Goal: Information Seeking & Learning: Learn about a topic

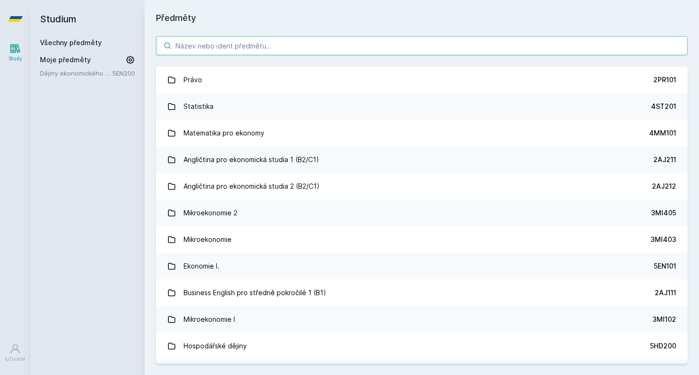
click at [343, 39] on input "search" at bounding box center [422, 45] width 532 height 19
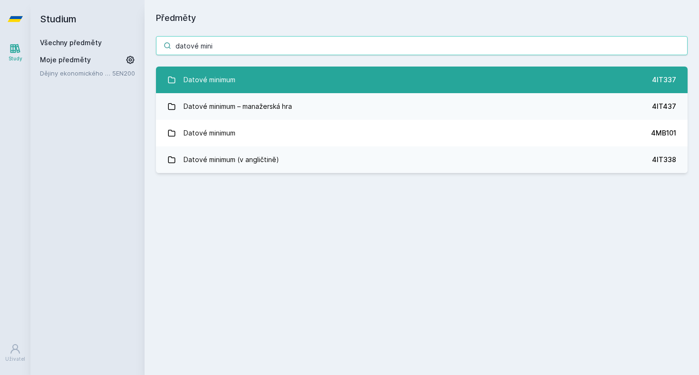
type input "datové mini"
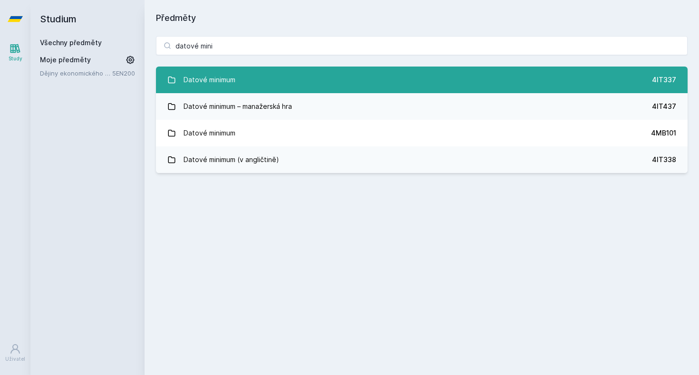
click at [358, 78] on link "Datové minimum 4IT337" at bounding box center [422, 80] width 532 height 27
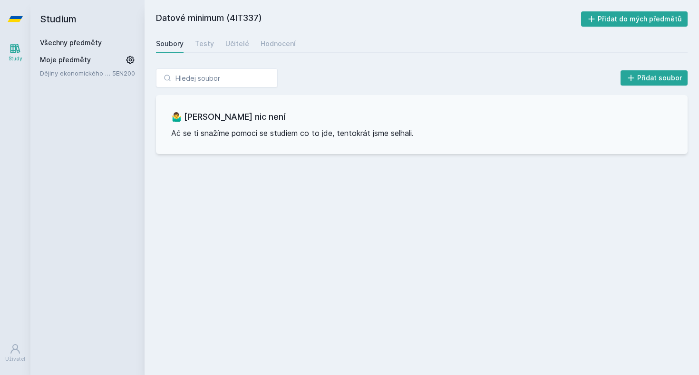
click at [254, 42] on div "Soubory Testy Učitelé Hodnocení" at bounding box center [422, 43] width 532 height 19
click at [263, 42] on div "Hodnocení" at bounding box center [278, 44] width 35 height 10
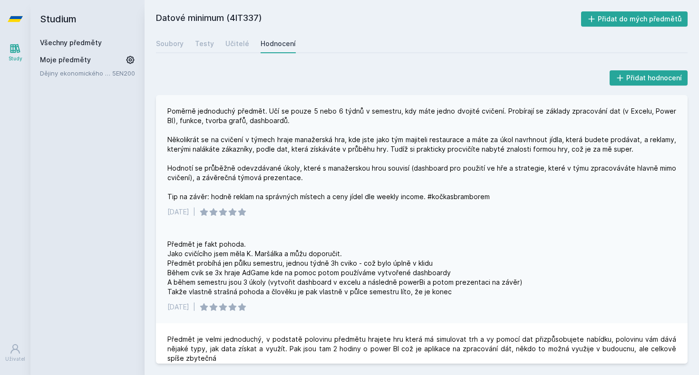
click at [300, 111] on div "Poměrně jednoduchý předmět. Učí se pouze 5 nebo 6 týdnů v semestru, kdy máte je…" at bounding box center [421, 154] width 509 height 95
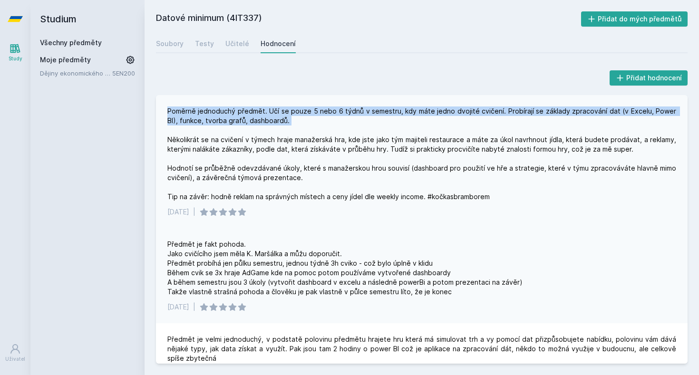
click at [300, 111] on div "Poměrně jednoduchý předmět. Učí se pouze 5 nebo 6 týdnů v semestru, kdy máte je…" at bounding box center [421, 154] width 509 height 95
click at [322, 114] on div "Poměrně jednoduchý předmět. Učí se pouze 5 nebo 6 týdnů v semestru, kdy máte je…" at bounding box center [421, 154] width 509 height 95
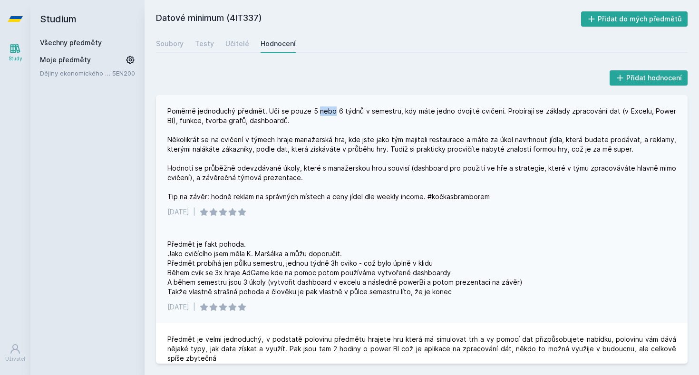
click at [322, 114] on div "Poměrně jednoduchý předmět. Učí se pouze 5 nebo 6 týdnů v semestru, kdy máte je…" at bounding box center [421, 154] width 509 height 95
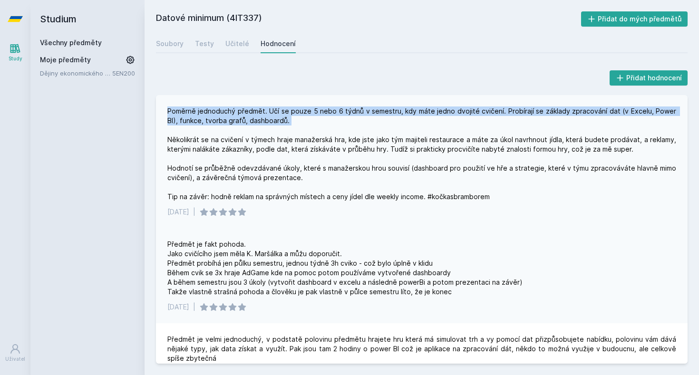
click at [322, 114] on div "Poměrně jednoduchý předmět. Učí se pouze 5 nebo 6 týdnů v semestru, kdy máte je…" at bounding box center [421, 154] width 509 height 95
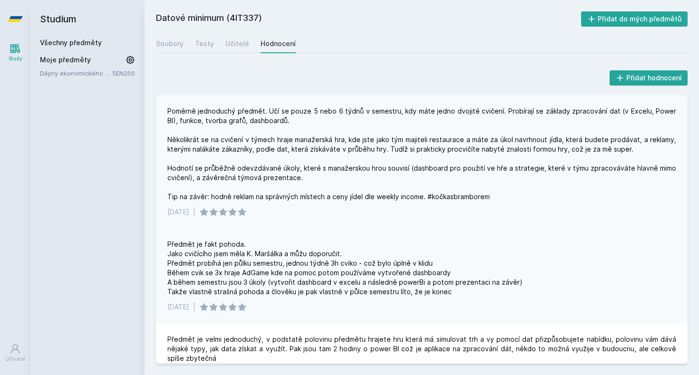
click at [339, 139] on div "Poměrně jednoduchý předmět. Učí se pouze 5 nebo 6 týdnů v semestru, kdy máte je…" at bounding box center [421, 154] width 509 height 95
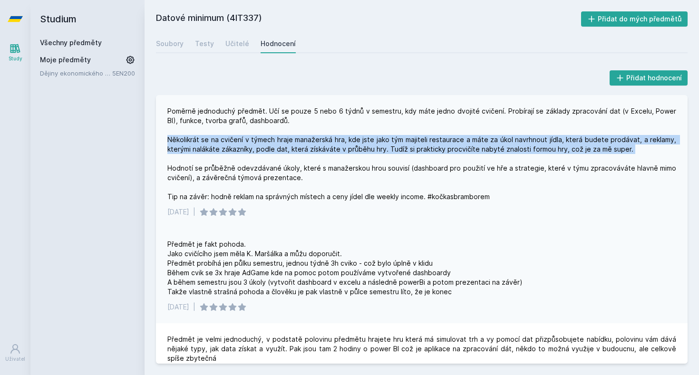
click at [339, 139] on div "Poměrně jednoduchý předmět. Učí se pouze 5 nebo 6 týdnů v semestru, kdy máte je…" at bounding box center [421, 154] width 509 height 95
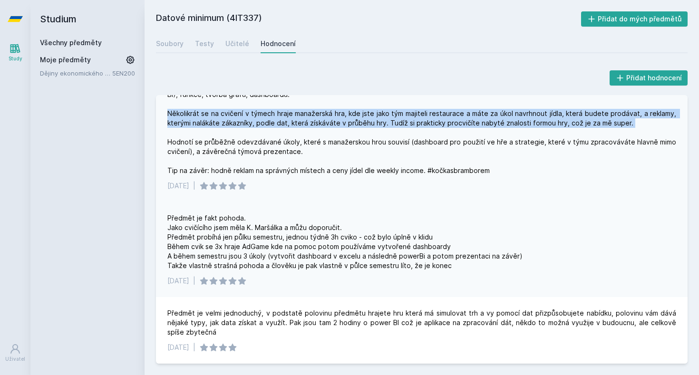
scroll to position [26, 0]
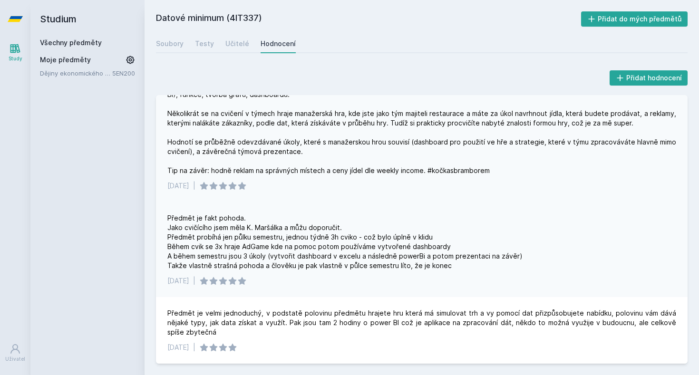
click at [354, 147] on div "Poměrně jednoduchý předmět. Učí se pouze 5 nebo 6 týdnů v semestru, kdy máte je…" at bounding box center [421, 127] width 509 height 95
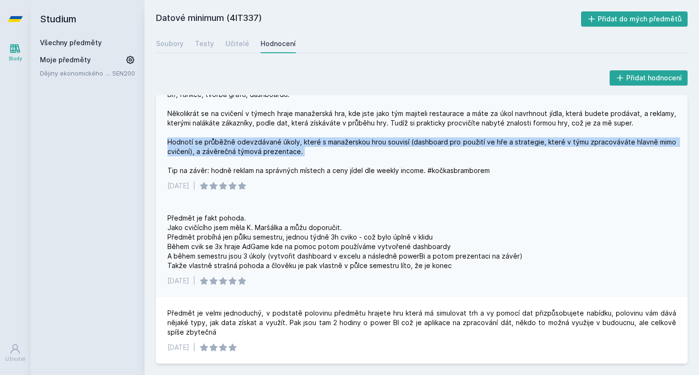
click at [354, 147] on div "Poměrně jednoduchý předmět. Učí se pouze 5 nebo 6 týdnů v semestru, kdy máte je…" at bounding box center [421, 127] width 509 height 95
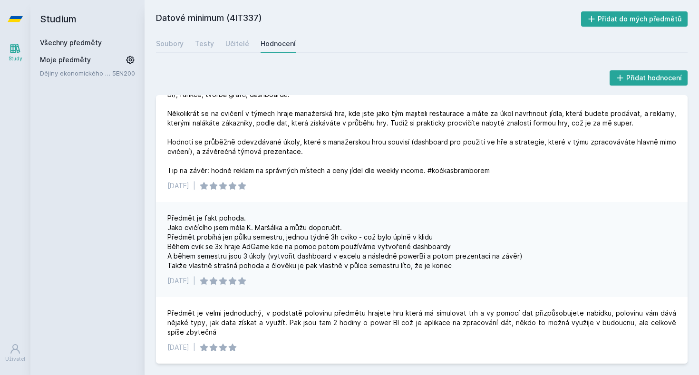
click at [223, 40] on div "Soubory Testy Učitelé Hodnocení" at bounding box center [422, 43] width 532 height 19
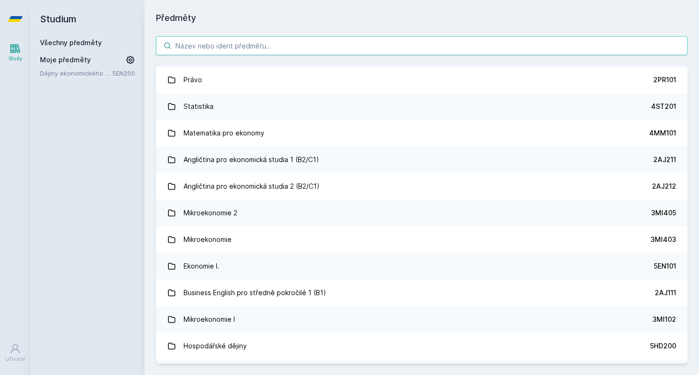
click at [231, 43] on input "search" at bounding box center [422, 45] width 532 height 19
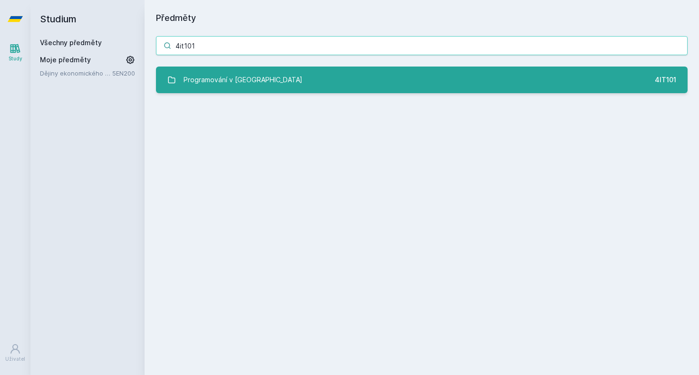
type input "4it101"
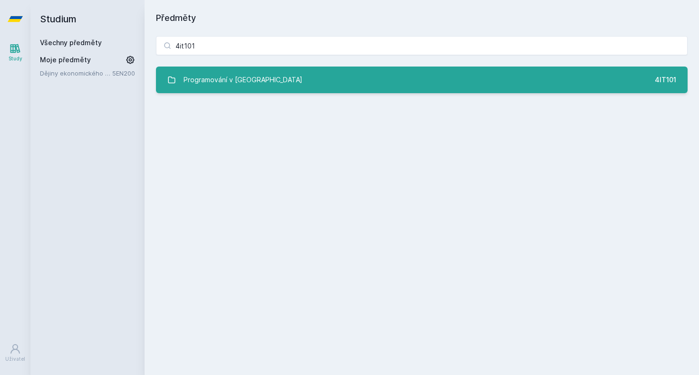
click at [197, 84] on div "Programování v [GEOGRAPHIC_DATA]" at bounding box center [243, 79] width 119 height 19
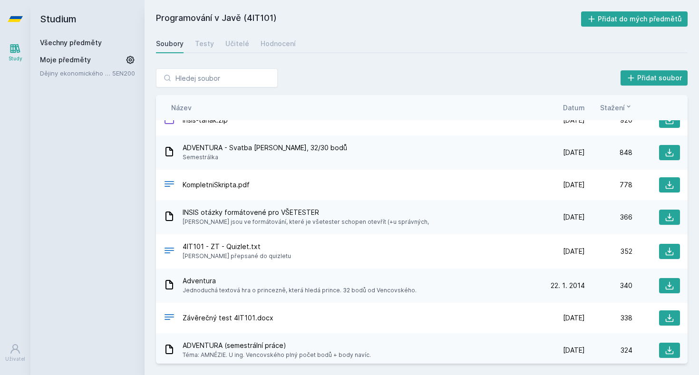
scroll to position [16, 0]
click at [665, 184] on icon at bounding box center [670, 185] width 10 height 10
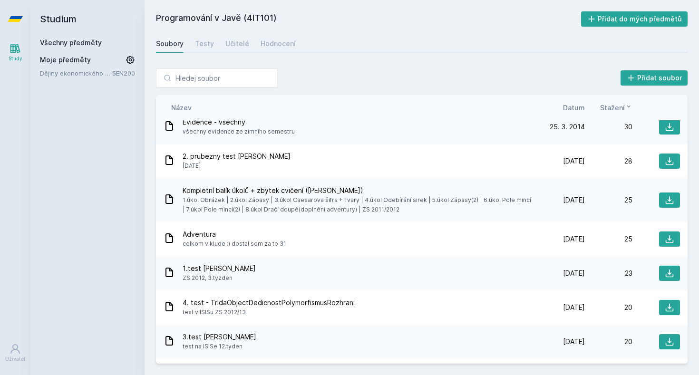
scroll to position [879, 0]
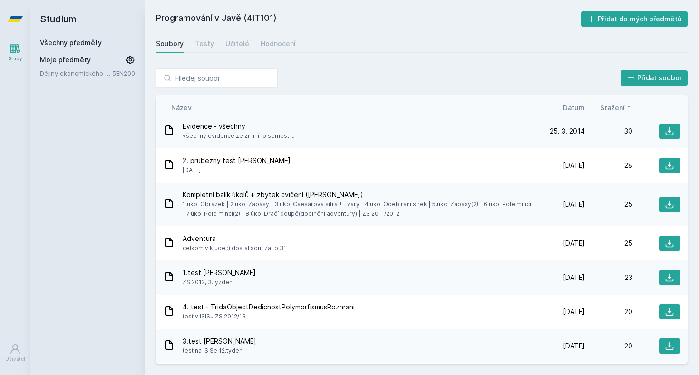
click at [90, 42] on link "Všechny předměty" at bounding box center [71, 43] width 62 height 8
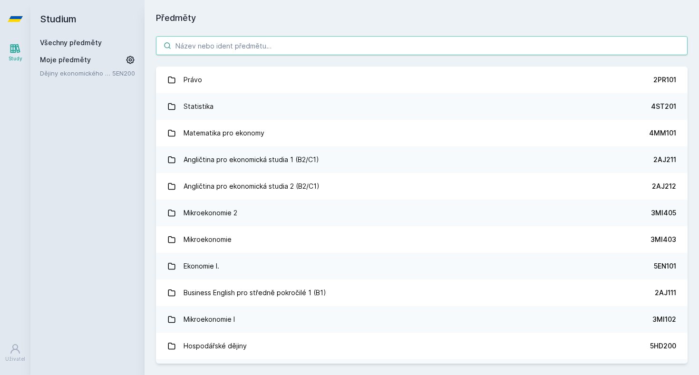
click at [224, 49] on input "search" at bounding box center [422, 45] width 532 height 19
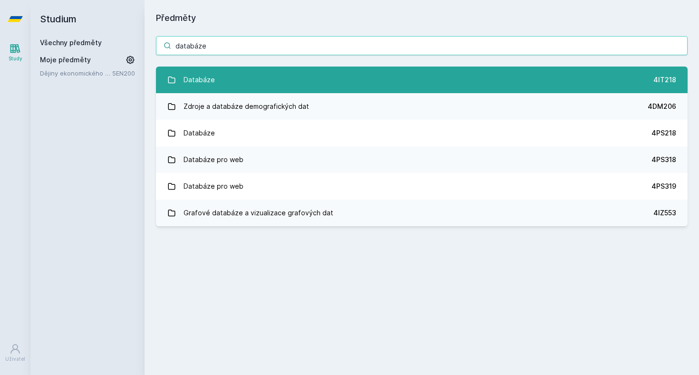
type input "databáze"
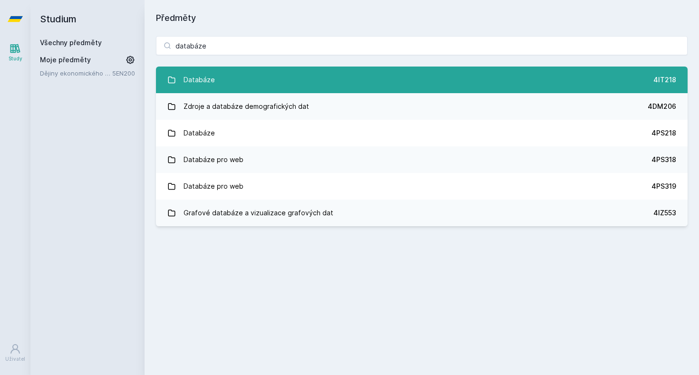
click at [215, 77] on link "Databáze 4IT218" at bounding box center [422, 80] width 532 height 27
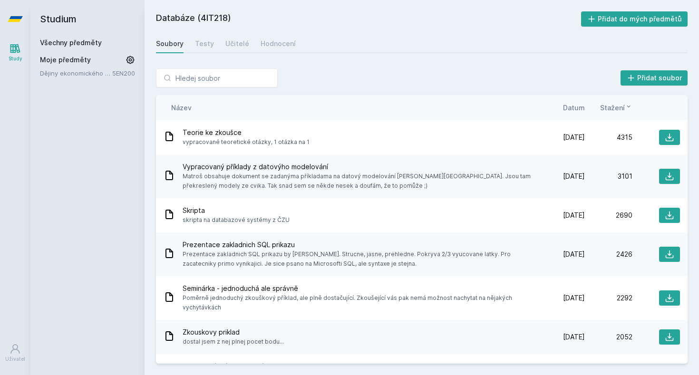
click at [572, 110] on span "Datum" at bounding box center [574, 108] width 22 height 10
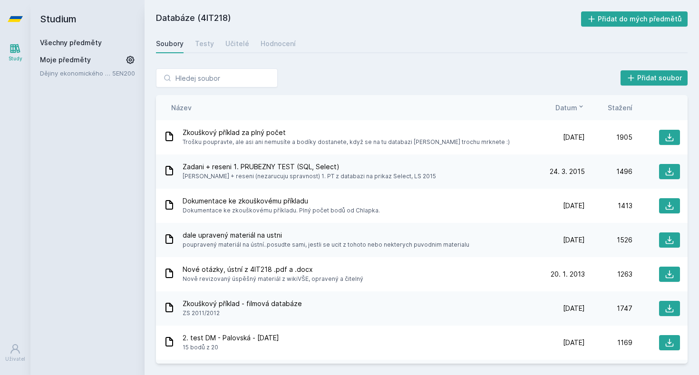
click at [572, 110] on span "Datum" at bounding box center [567, 108] width 22 height 10
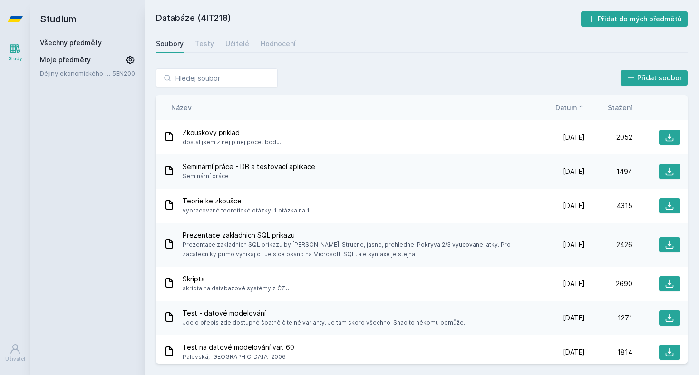
click at [572, 110] on span "Datum" at bounding box center [567, 108] width 22 height 10
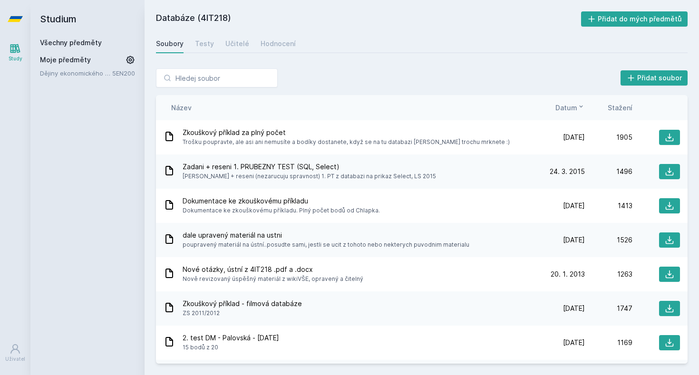
click at [572, 110] on span "Datum" at bounding box center [567, 108] width 22 height 10
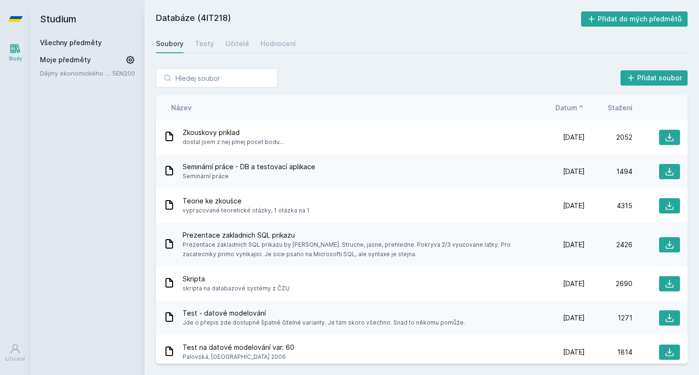
click at [630, 108] on span "Stažení" at bounding box center [620, 108] width 25 height 10
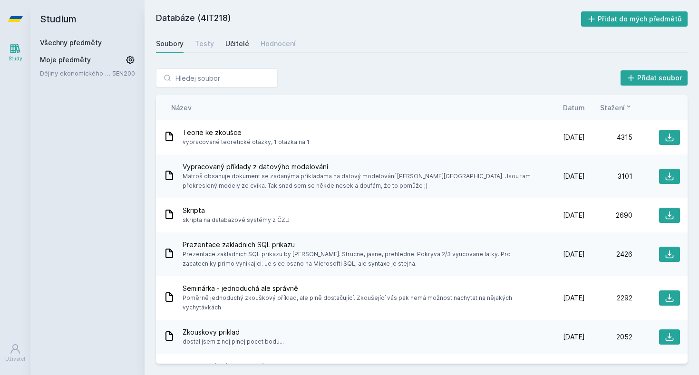
click at [235, 46] on div "Učitelé" at bounding box center [237, 44] width 24 height 10
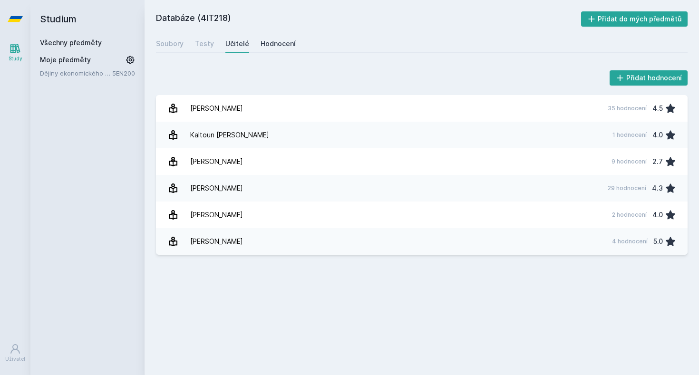
click at [264, 51] on link "Hodnocení" at bounding box center [278, 43] width 35 height 19
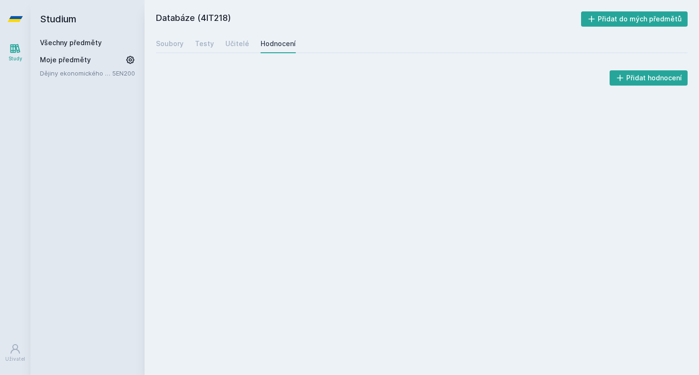
click at [210, 17] on h2 "Databáze (4IT218)" at bounding box center [368, 18] width 425 height 15
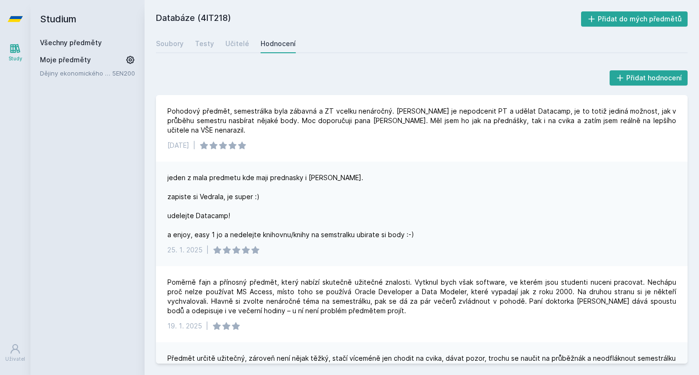
copy h2 "4IT218"
